Goal: Information Seeking & Learning: Learn about a topic

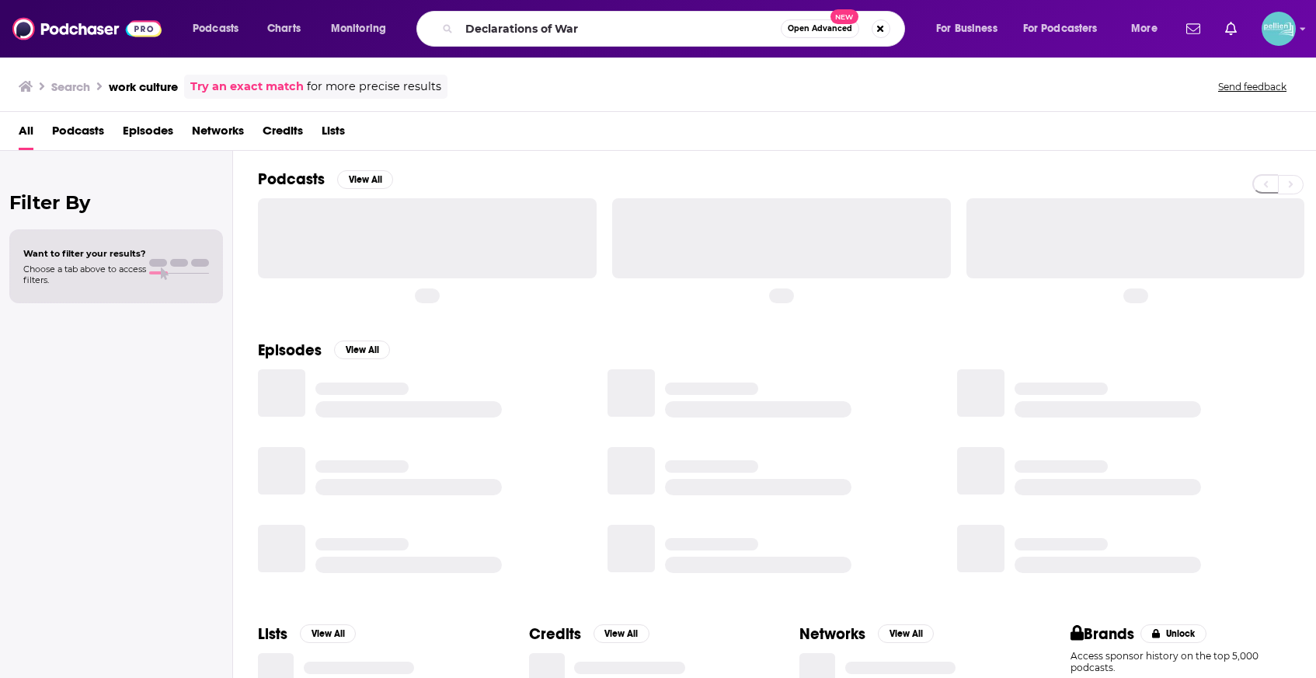
type input "Declarations of War"
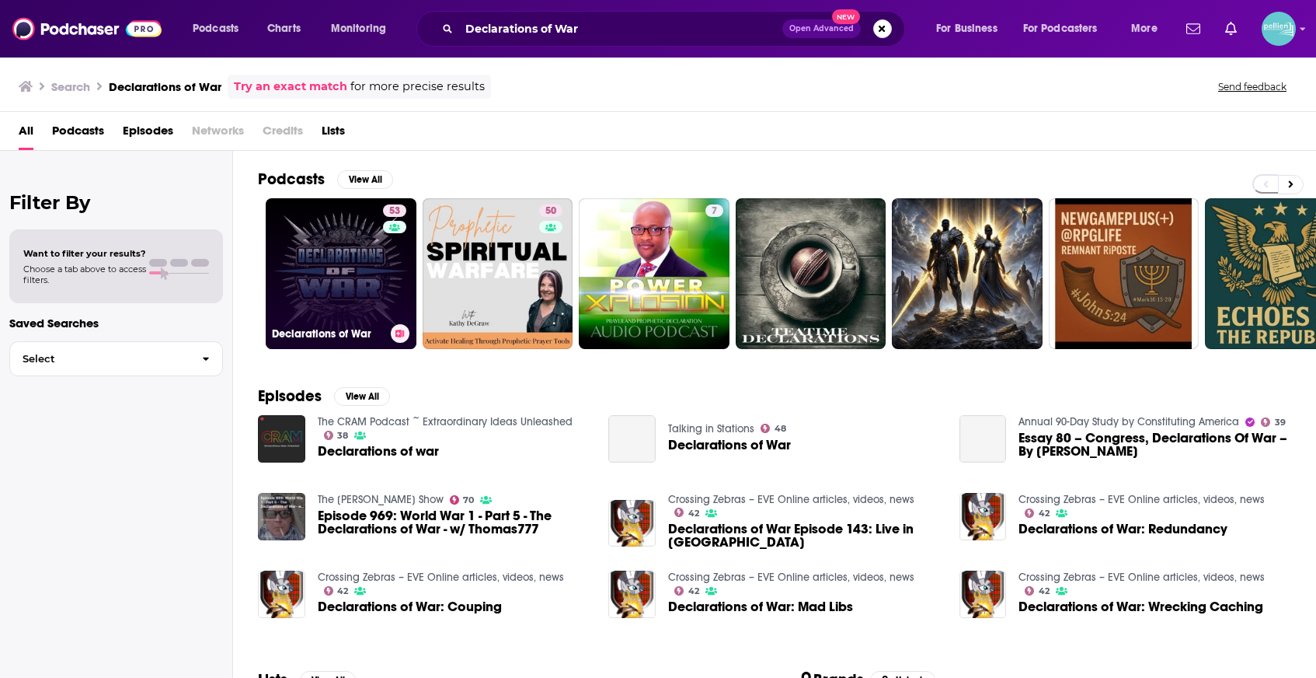
click at [346, 266] on link "53 Declarations of War" at bounding box center [341, 273] width 151 height 151
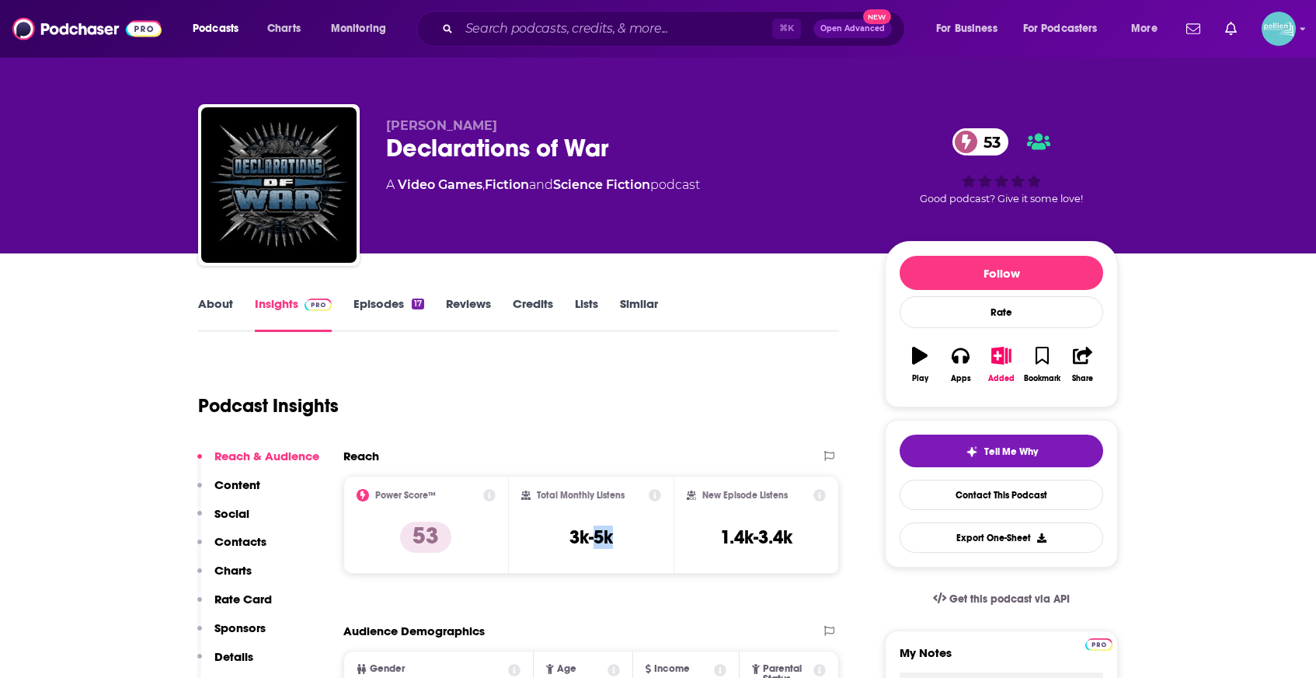
drag, startPoint x: 634, startPoint y: 537, endPoint x: 593, endPoint y: 537, distance: 41.2
click at [593, 537] on div "Total Monthly Listens 3k-5k" at bounding box center [591, 524] width 141 height 71
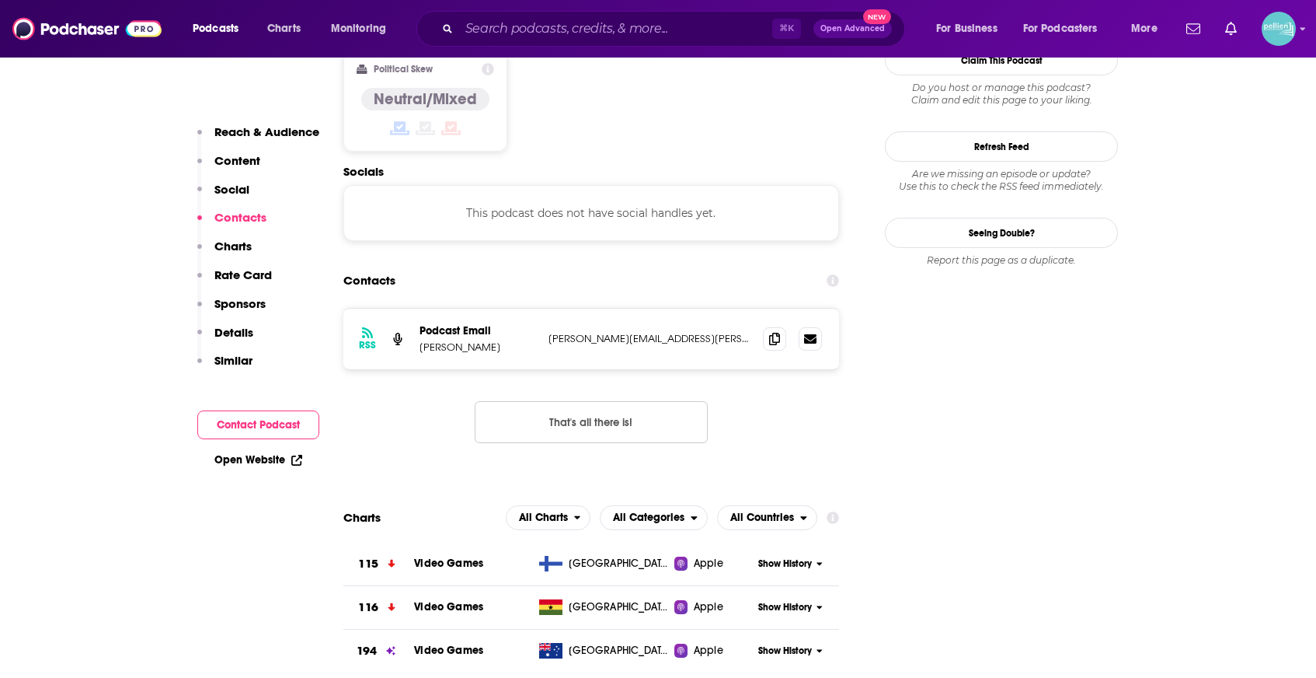
scroll to position [1281, 0]
click at [273, 461] on link "Open Website" at bounding box center [258, 459] width 88 height 13
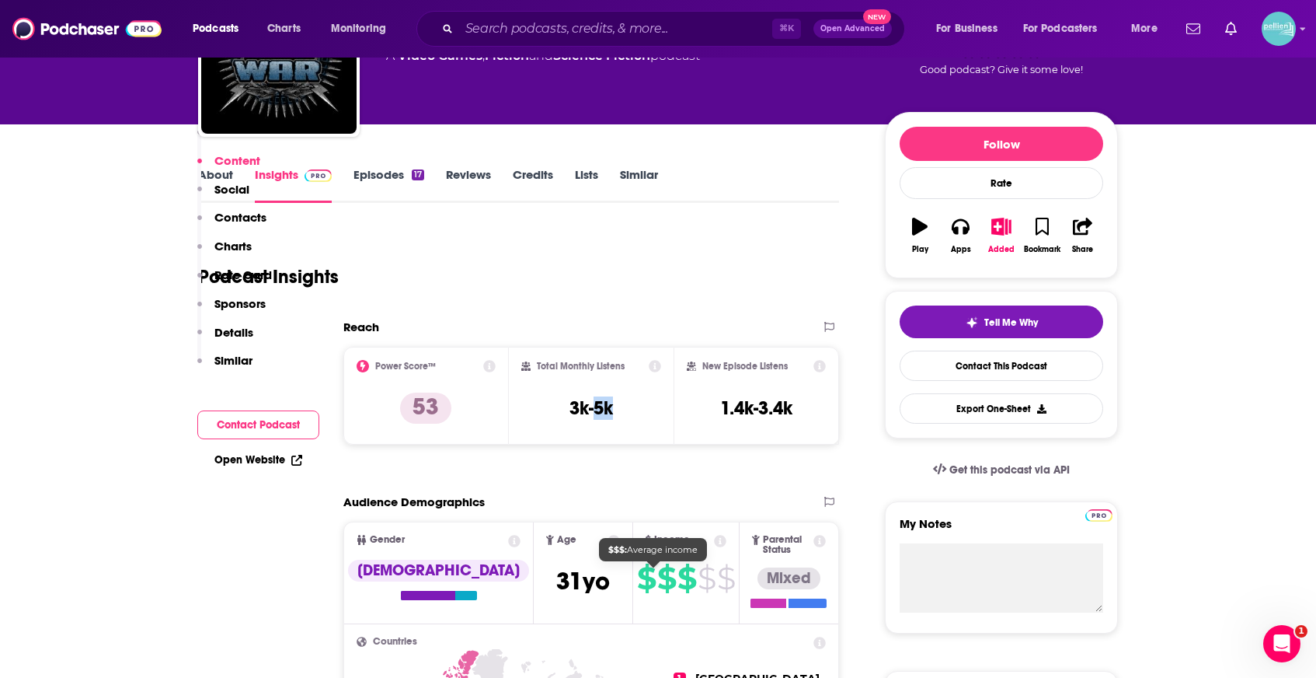
scroll to position [0, 0]
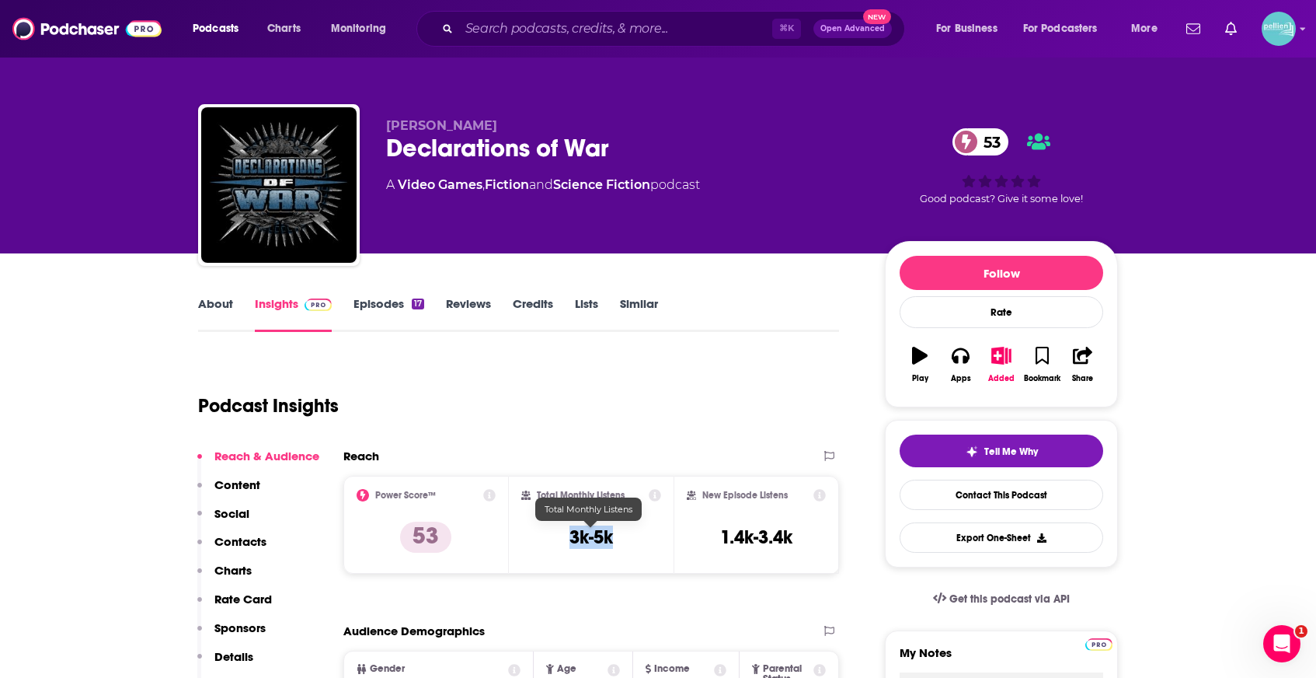
drag, startPoint x: 623, startPoint y: 538, endPoint x: 565, endPoint y: 538, distance: 58.3
click at [565, 538] on div "Total Monthly Listens 3k-5k" at bounding box center [591, 524] width 141 height 71
copy h3 "3k-5k"
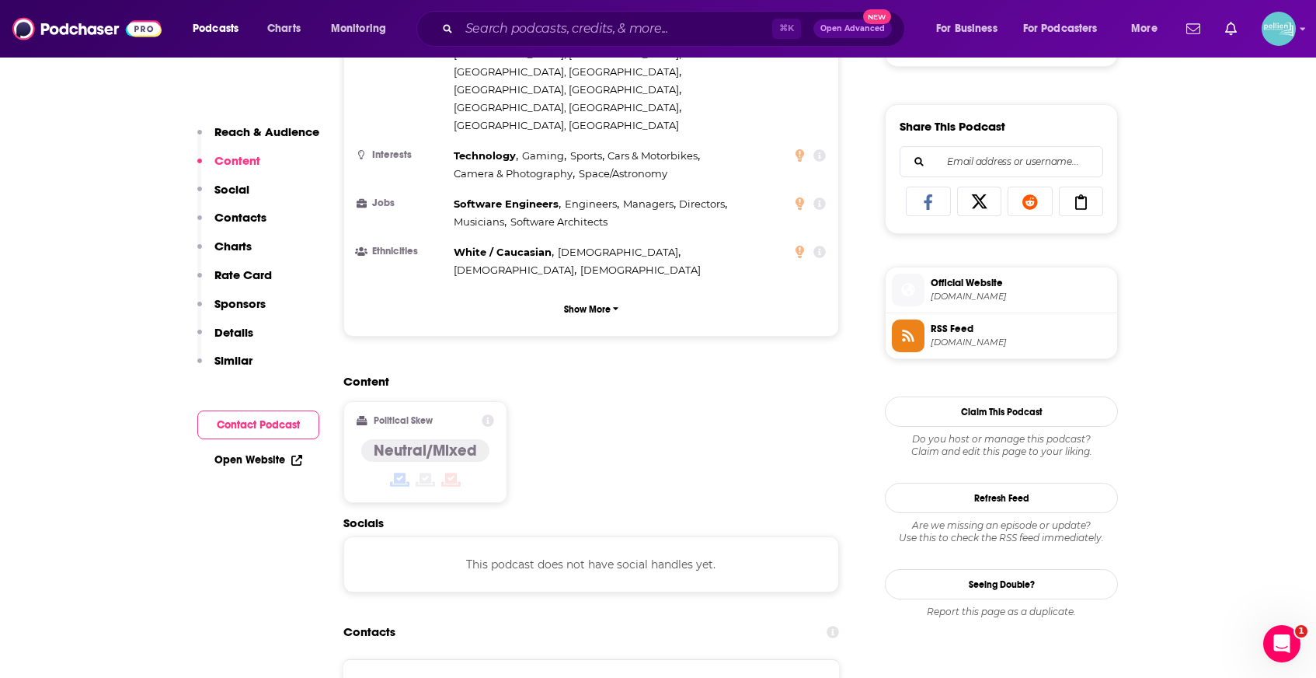
scroll to position [1030, 0]
